Goal: Information Seeking & Learning: Learn about a topic

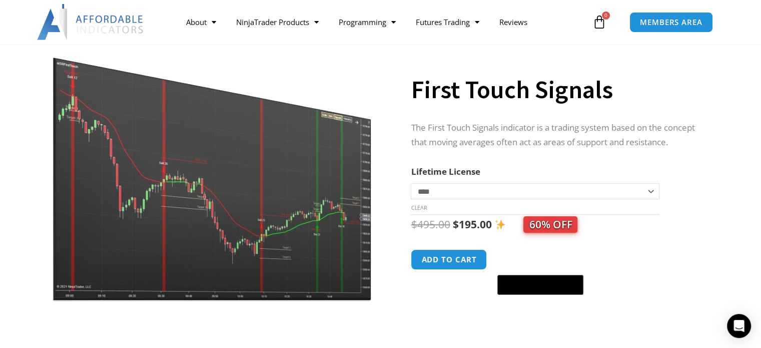
scroll to position [100, 0]
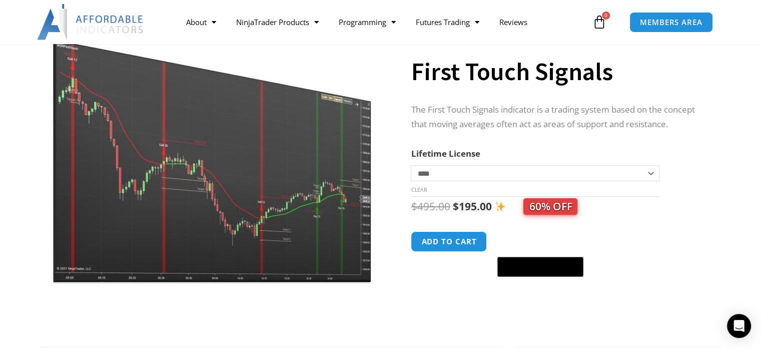
click at [195, 166] on img at bounding box center [213, 145] width 322 height 277
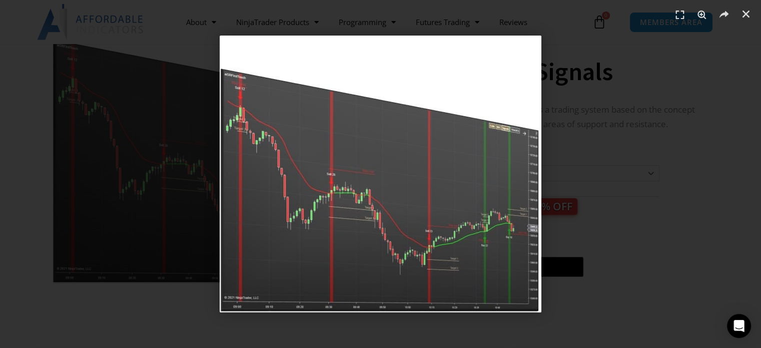
click at [480, 228] on img "1 / 1" at bounding box center [381, 174] width 322 height 277
click at [743, 14] on icon "Close (Esc)" at bounding box center [746, 14] width 10 height 10
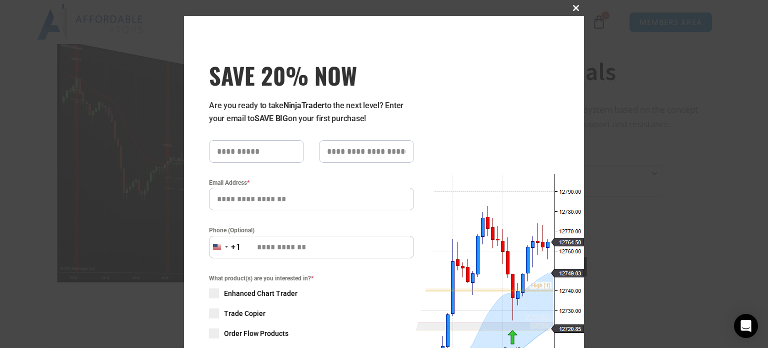
click at [572, 5] on span at bounding box center [576, 8] width 16 height 6
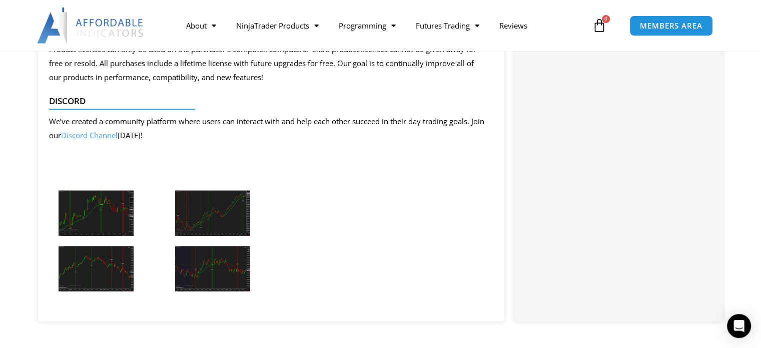
scroll to position [1151, 0]
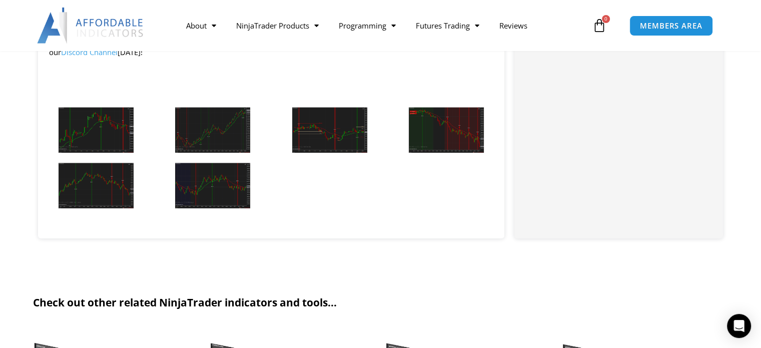
click at [85, 147] on img at bounding box center [96, 130] width 75 height 46
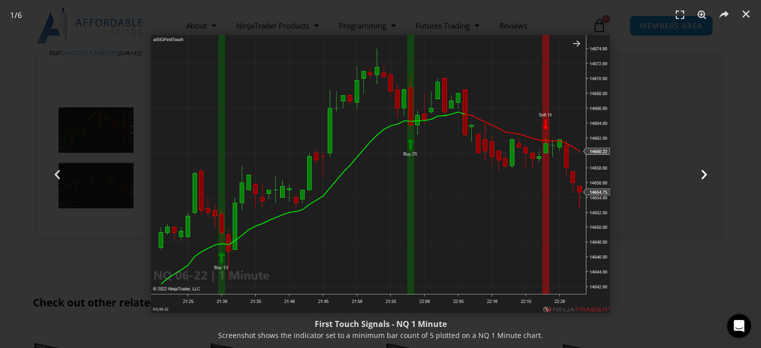
click at [707, 176] on icon "Next slide" at bounding box center [703, 174] width 13 height 13
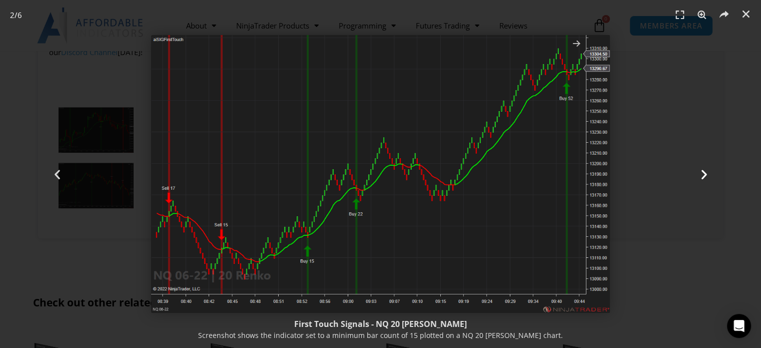
click at [707, 176] on icon "Next slide" at bounding box center [703, 174] width 13 height 13
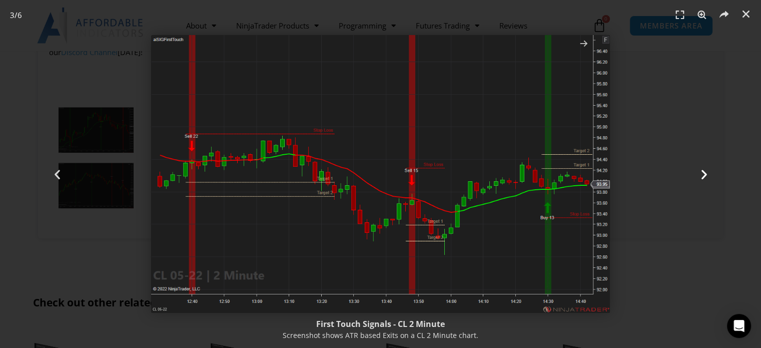
click at [707, 176] on icon "Next slide" at bounding box center [703, 174] width 13 height 13
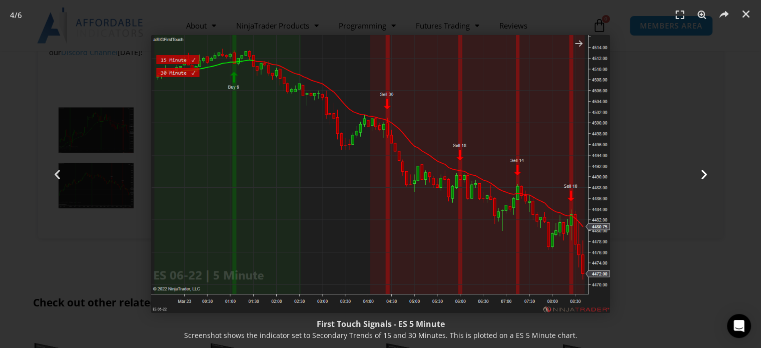
click at [707, 176] on icon "Next slide" at bounding box center [703, 174] width 13 height 13
